Goal: Information Seeking & Learning: Check status

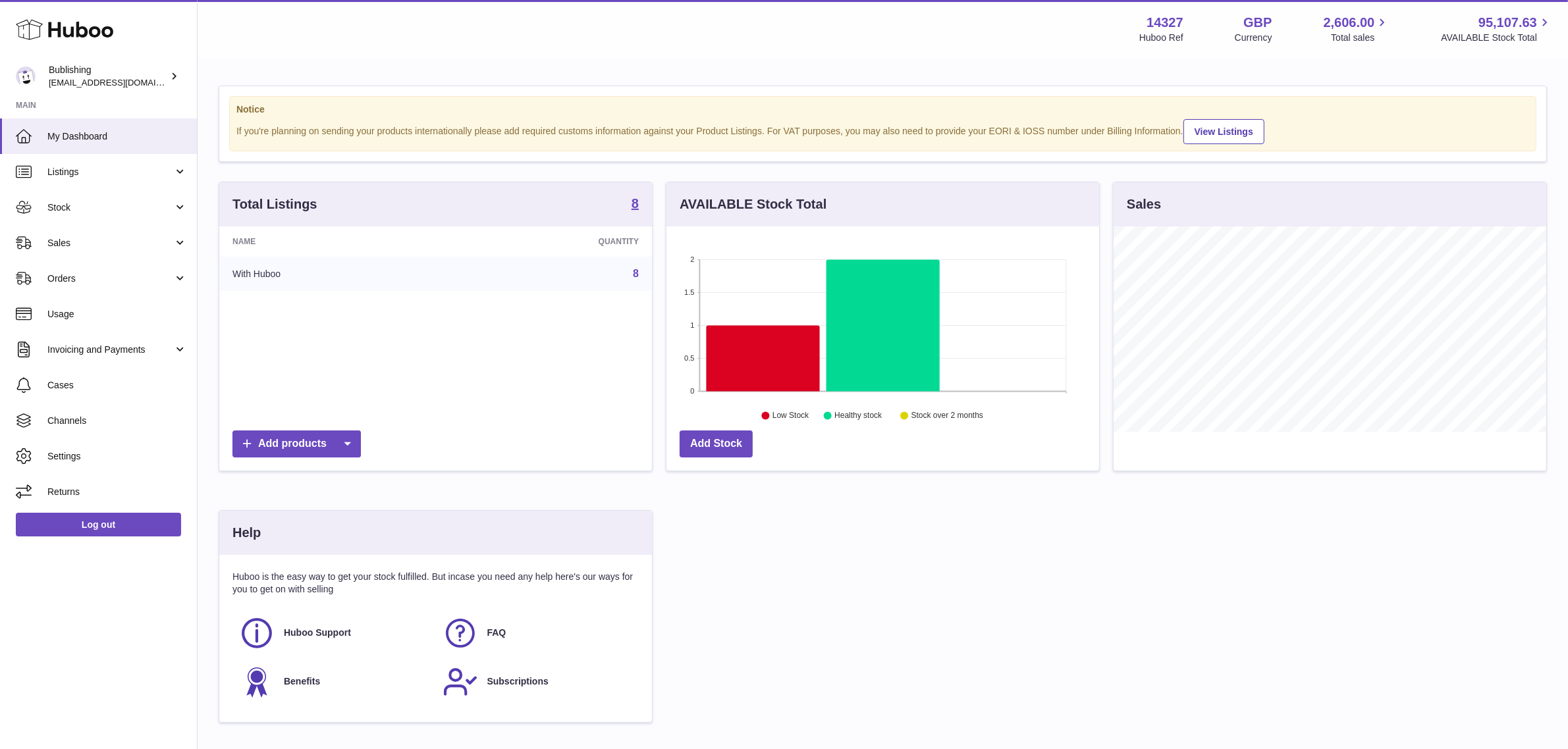
scroll to position [204, 433]
click at [97, 245] on span "Sales" at bounding box center [110, 243] width 126 height 13
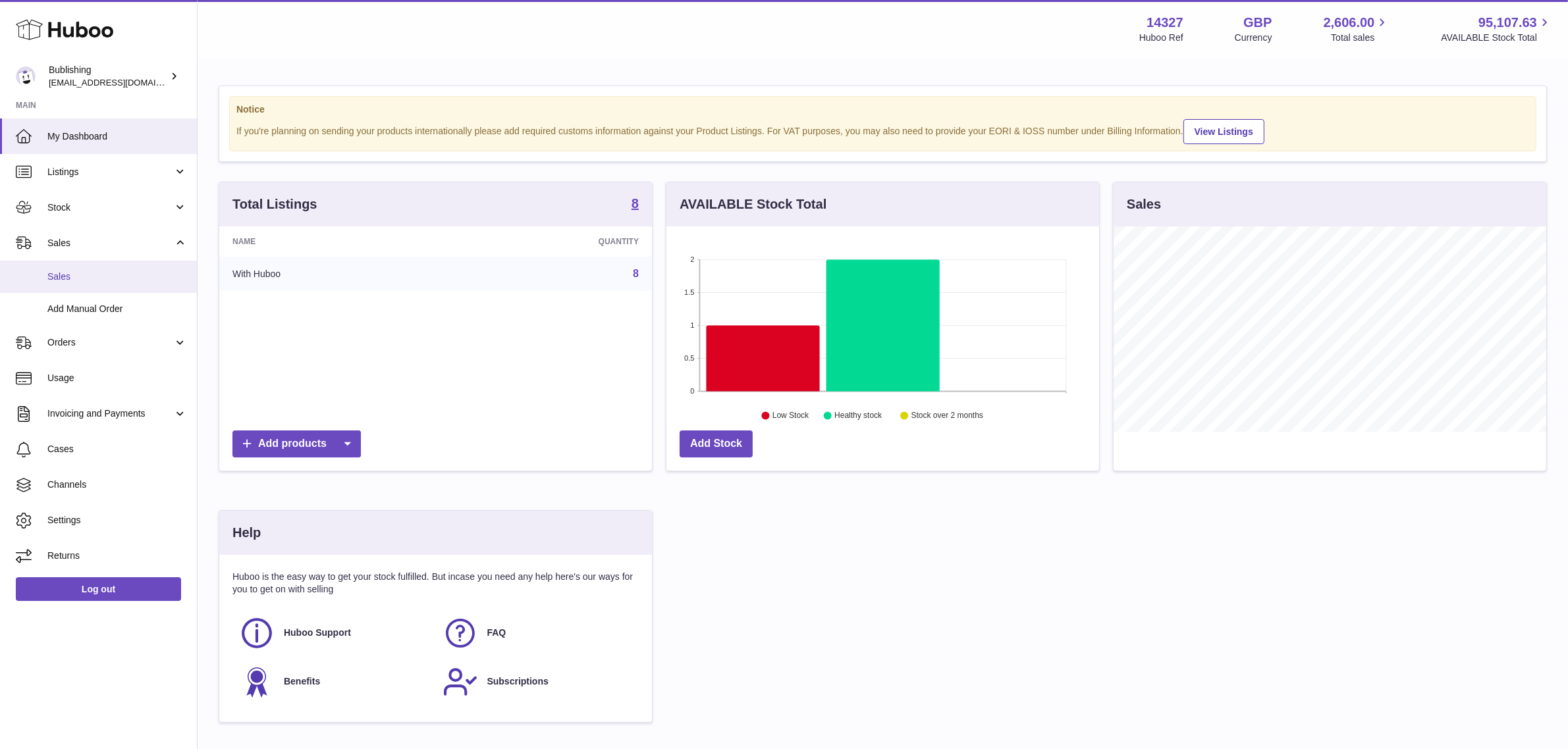
click at [97, 270] on span "Sales" at bounding box center [117, 277] width 140 height 13
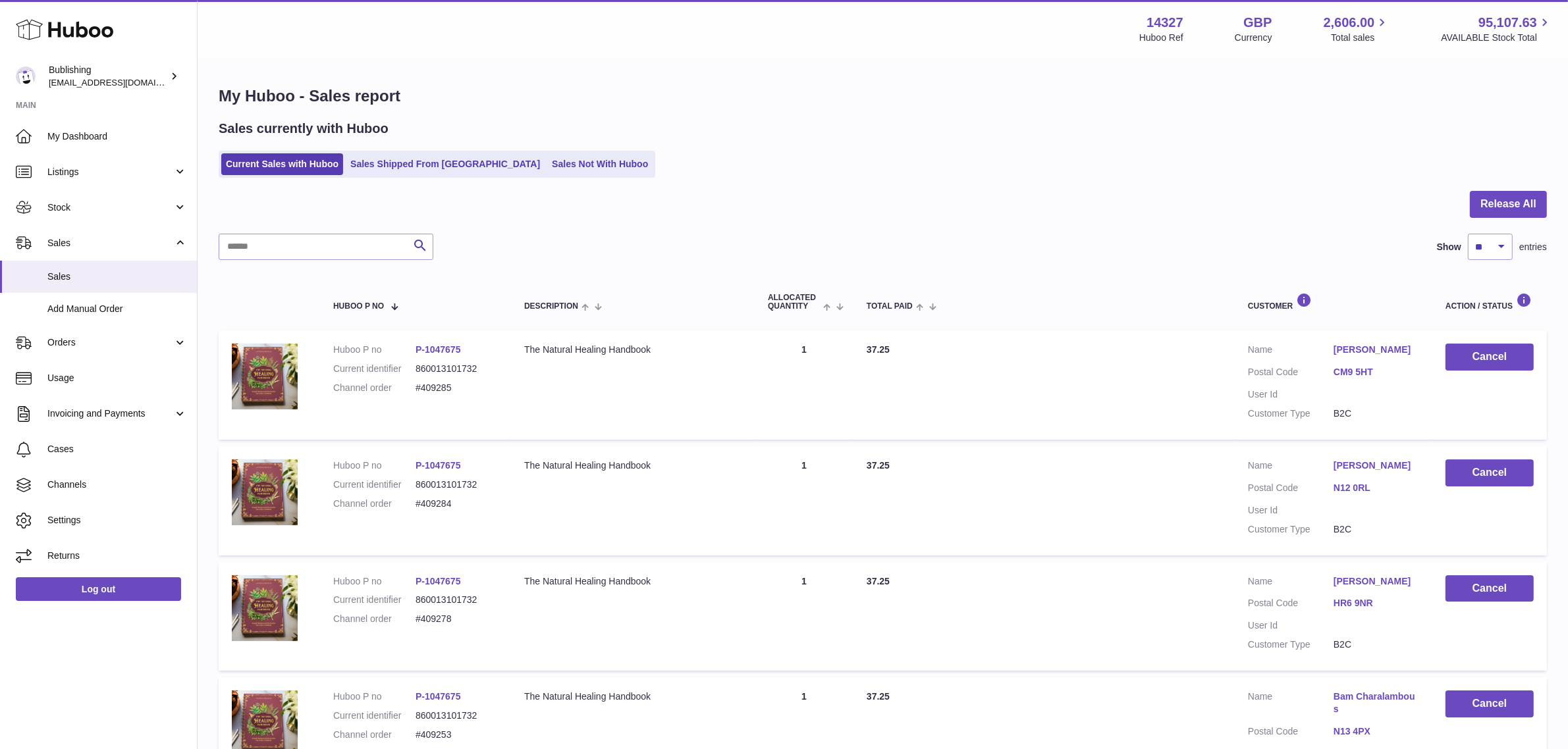
click at [912, 175] on div "Current Sales with Huboo Sales Shipped From Huboo Sales Not With Huboo" at bounding box center [882, 164] width 1328 height 27
click at [94, 383] on span "Usage" at bounding box center [117, 379] width 140 height 13
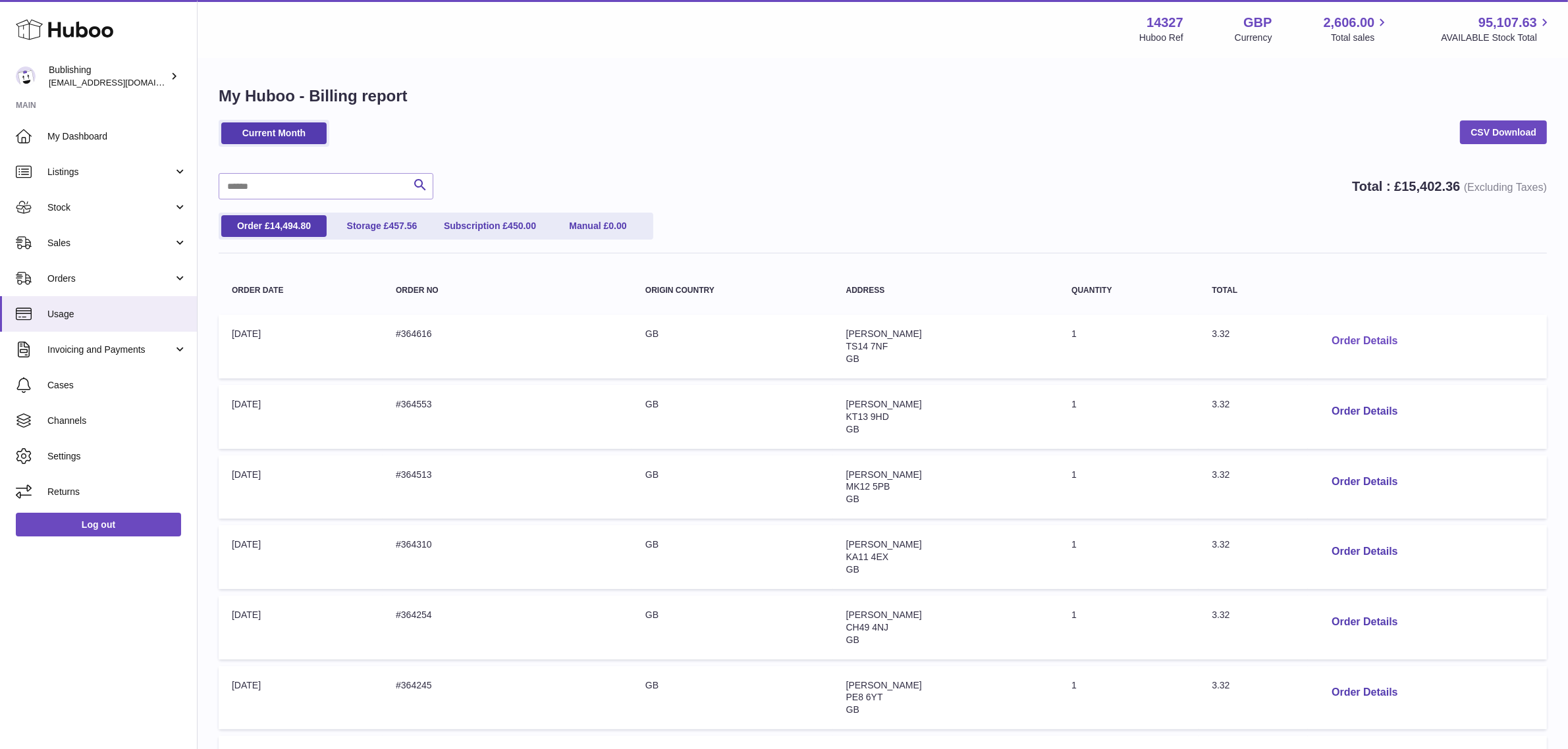
click at [1379, 350] on button "Order Details" at bounding box center [1364, 342] width 87 height 27
click at [1363, 490] on button "Order Details" at bounding box center [1364, 482] width 87 height 27
